Goal: Navigation & Orientation: Find specific page/section

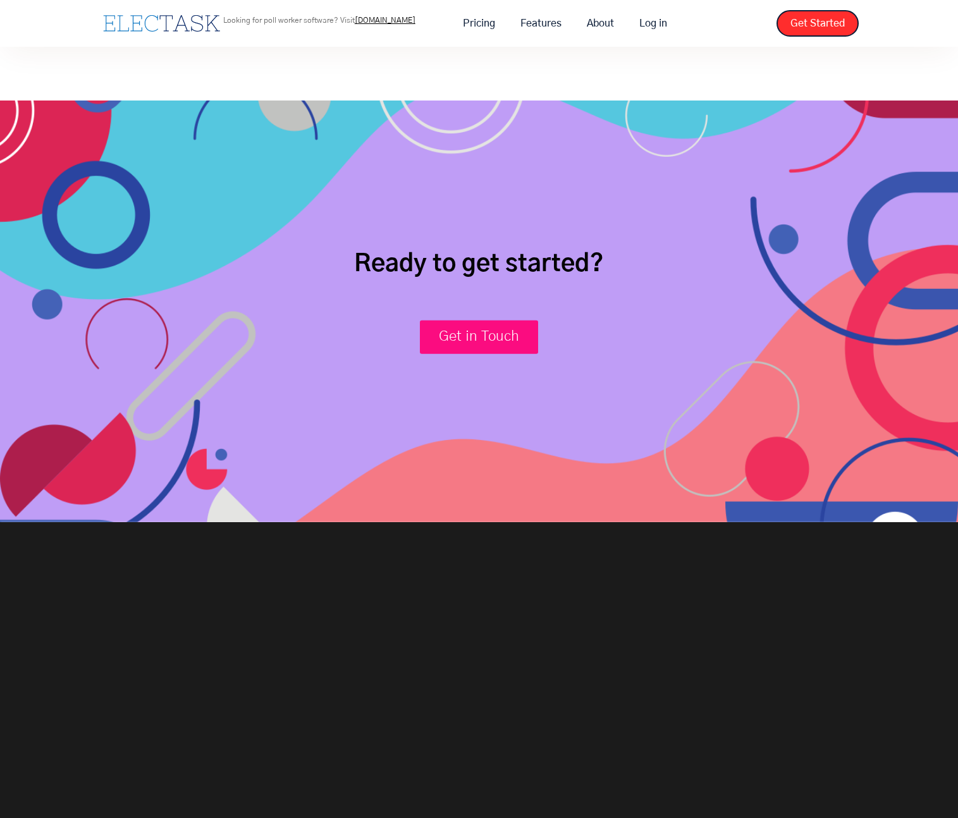
scroll to position [4442, 0]
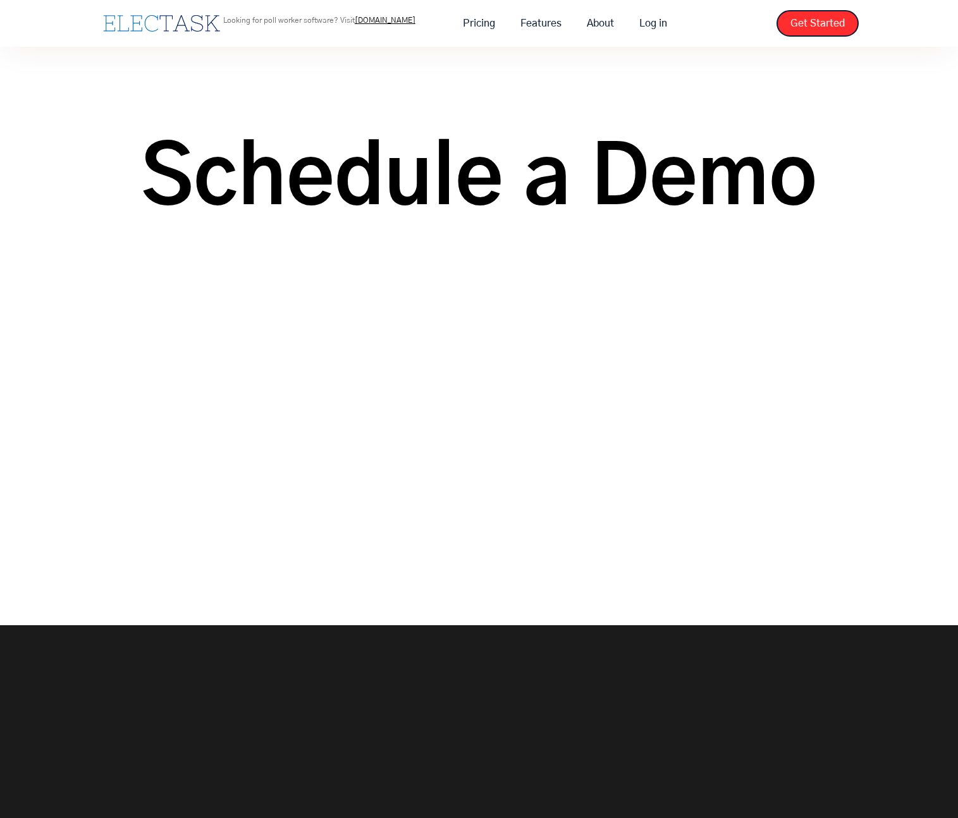
click at [168, 33] on link "home" at bounding box center [161, 23] width 123 height 23
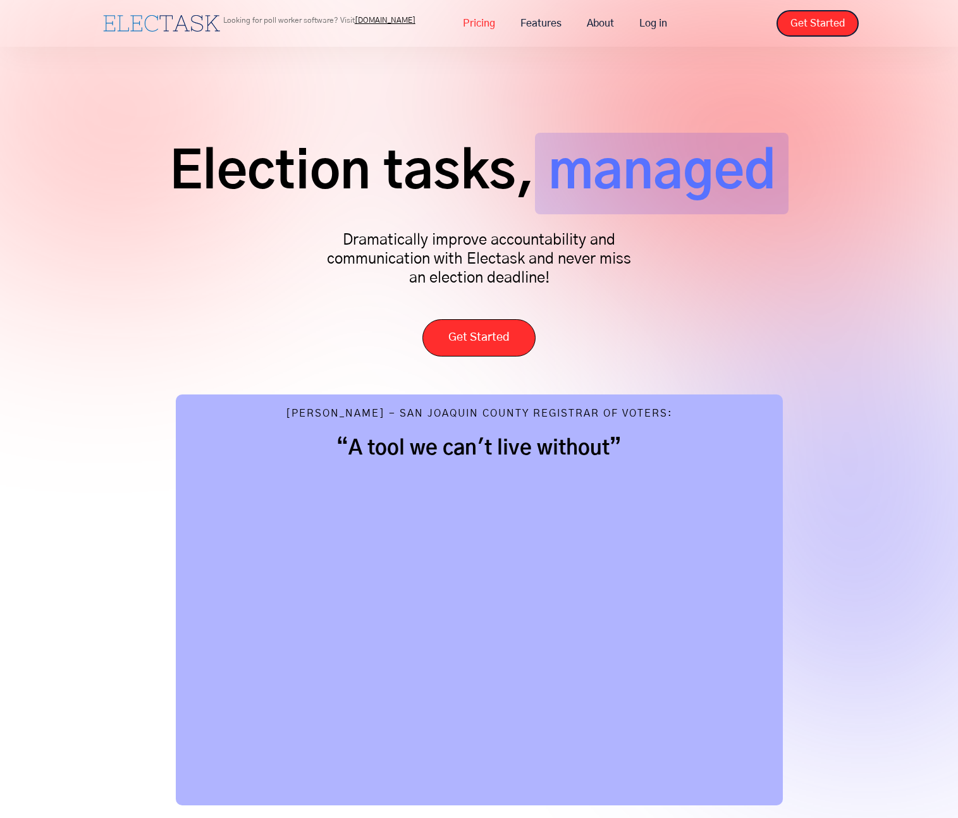
click at [477, 25] on link "Pricing" at bounding box center [479, 23] width 58 height 27
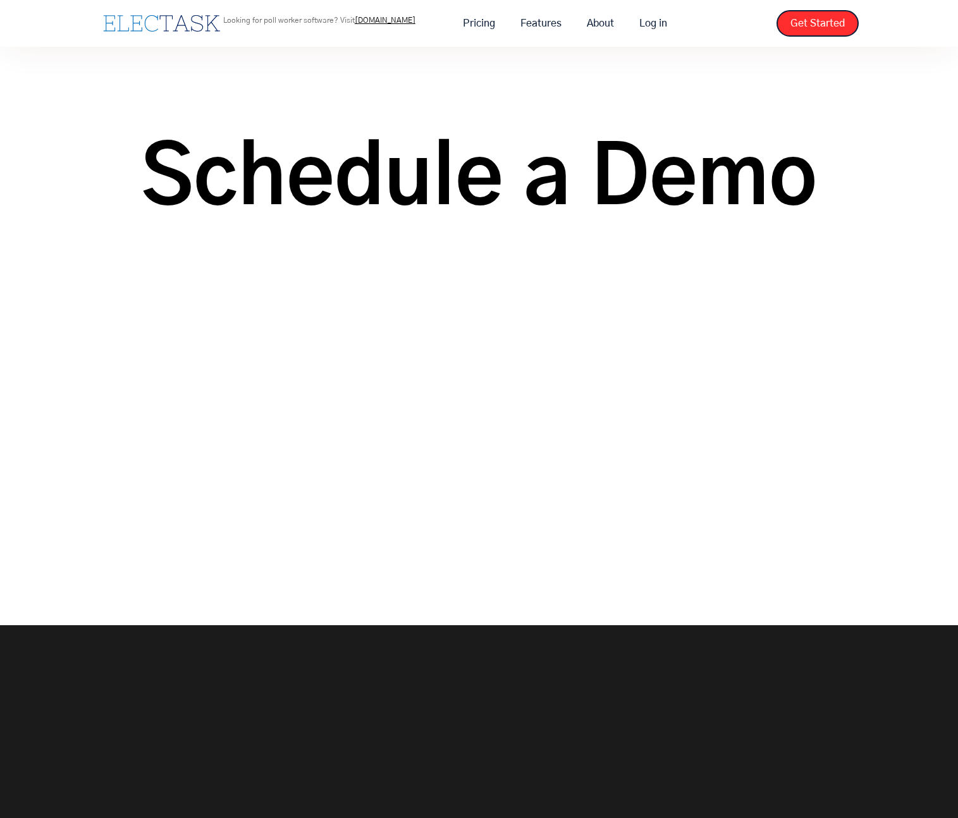
click at [376, 19] on link "[DOMAIN_NAME]" at bounding box center [385, 20] width 61 height 8
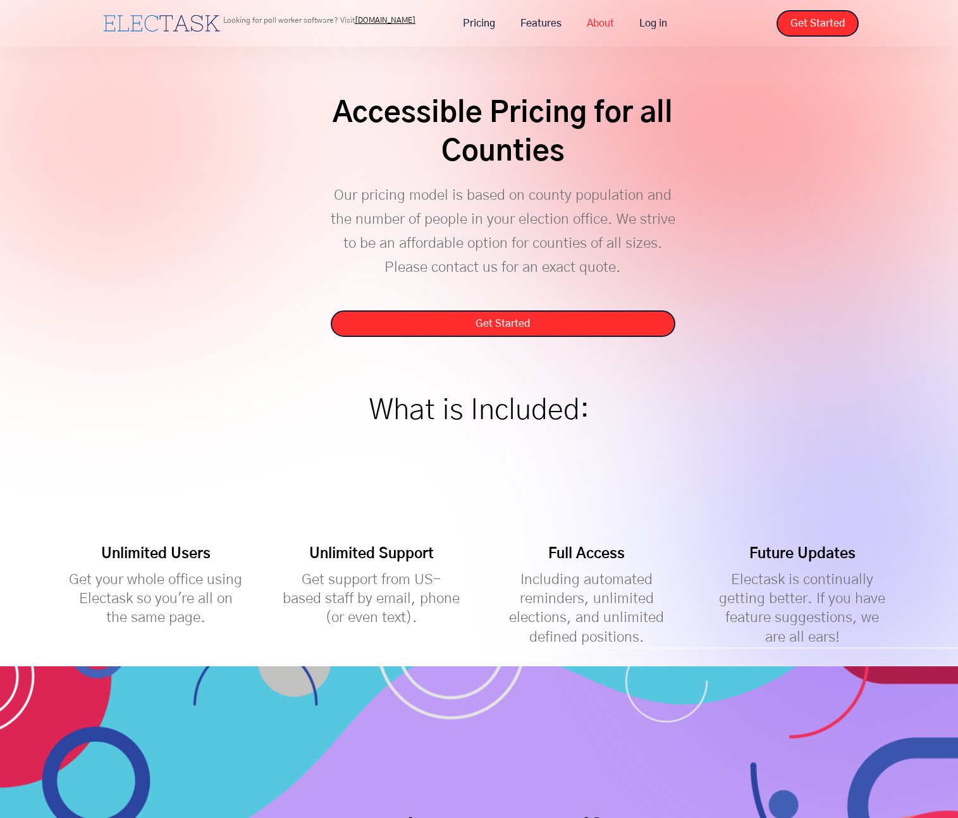
click at [602, 31] on link "About" at bounding box center [600, 23] width 52 height 27
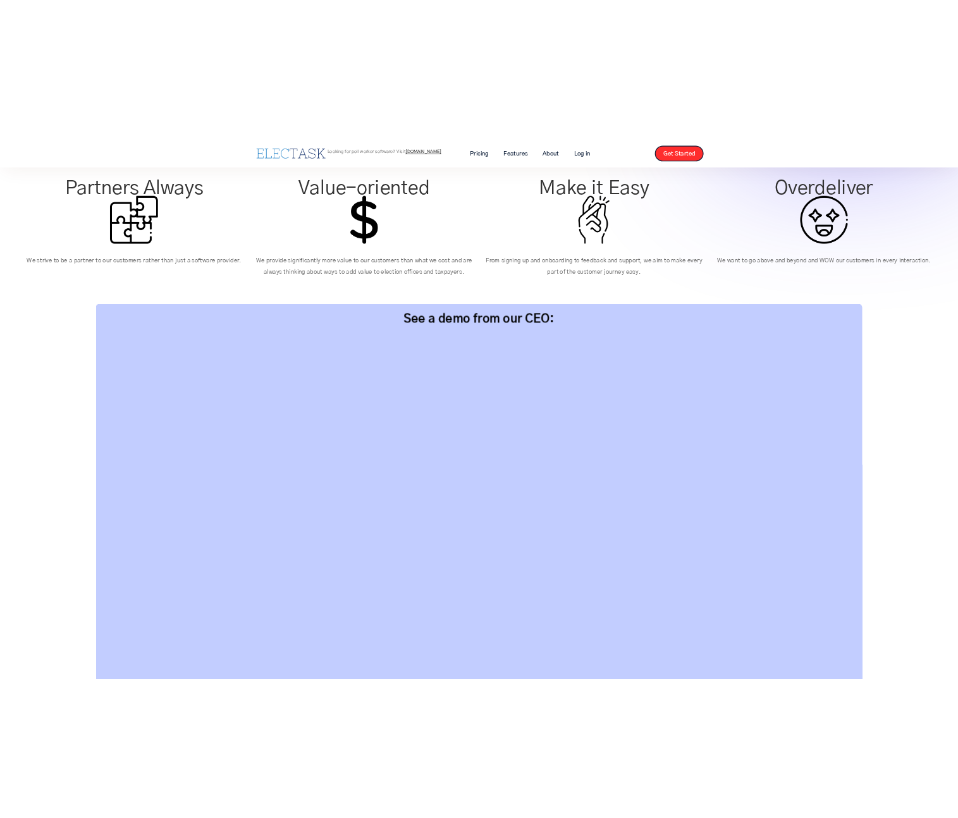
scroll to position [895, 0]
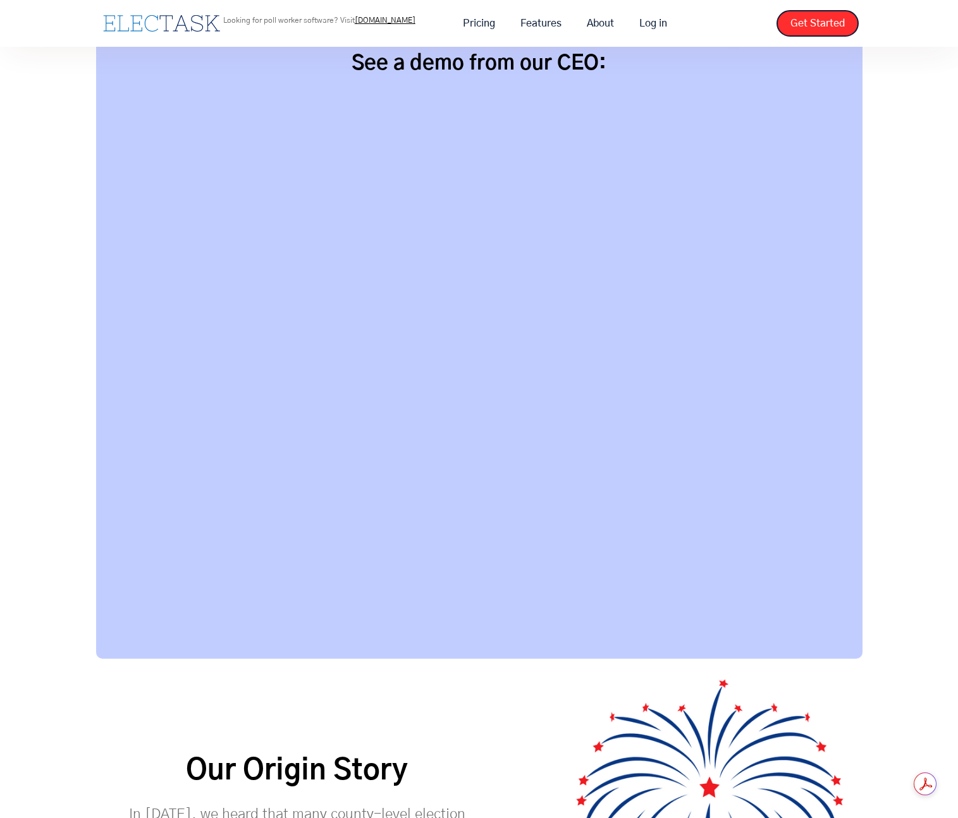
click at [859, 517] on div "See a demo from our CEO:" at bounding box center [479, 348] width 766 height 621
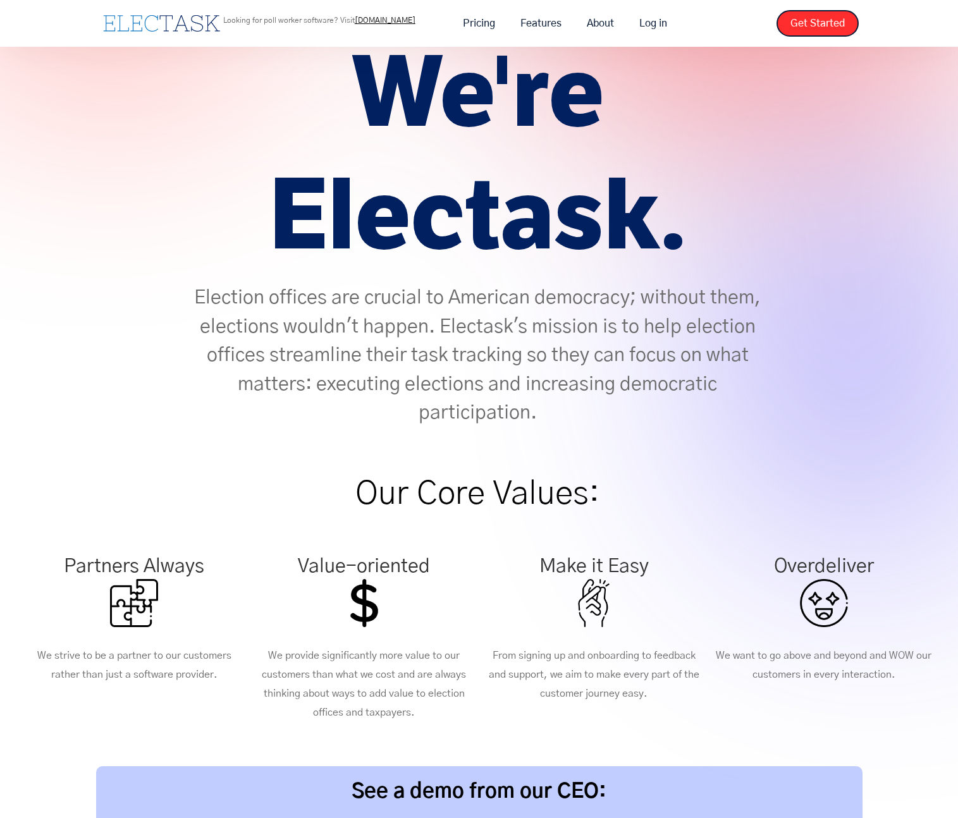
scroll to position [0, 0]
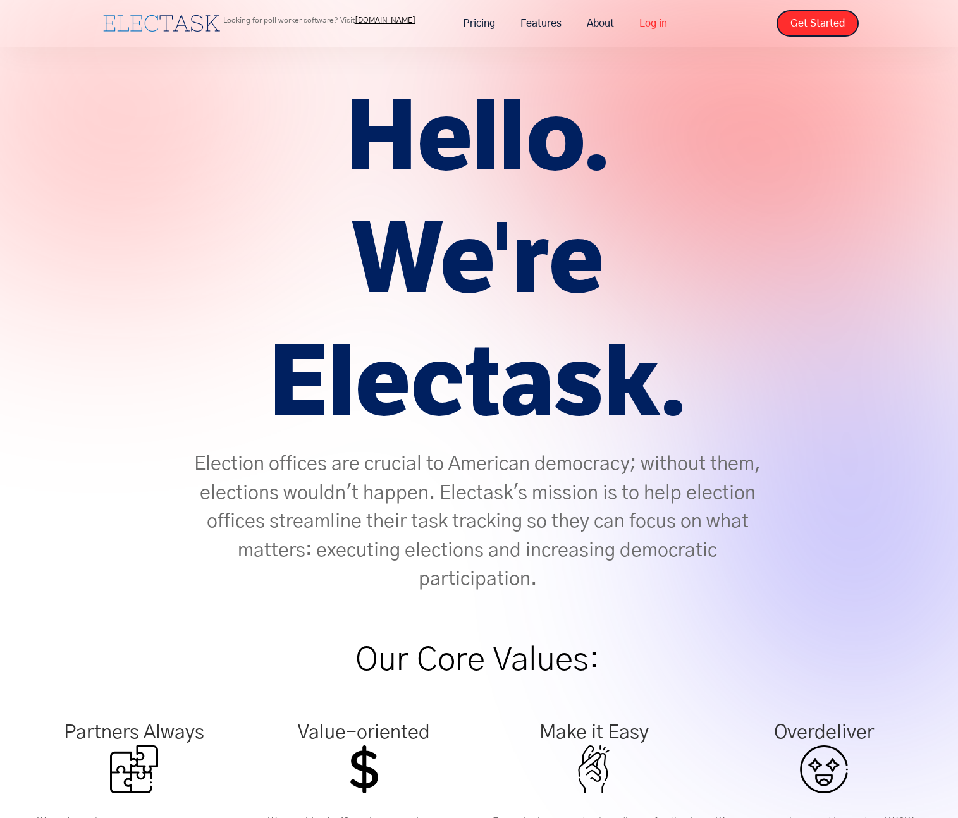
click at [646, 22] on link "Log in" at bounding box center [653, 23] width 53 height 27
